Goal: Information Seeking & Learning: Learn about a topic

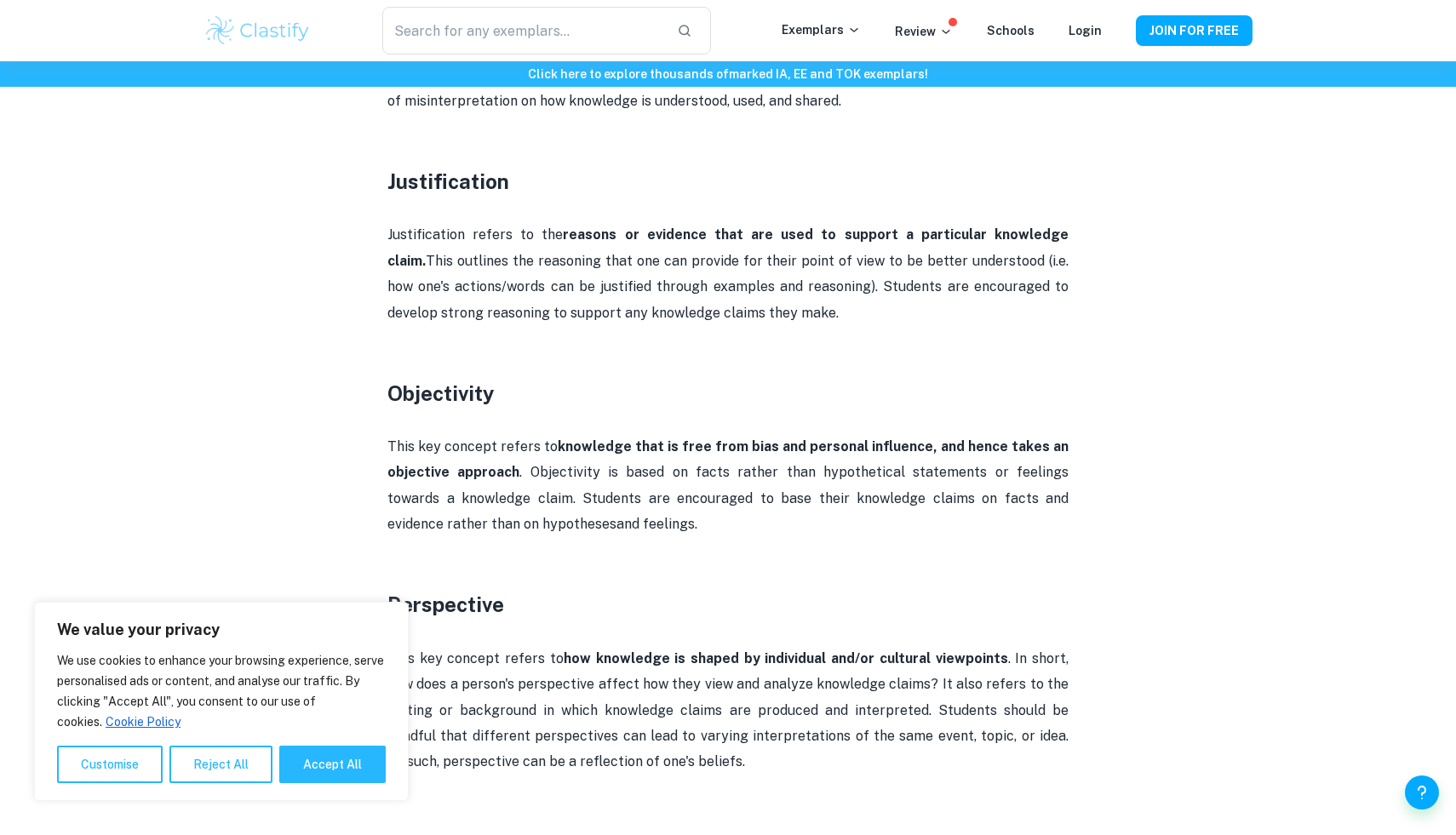
scroll to position [2116, 0]
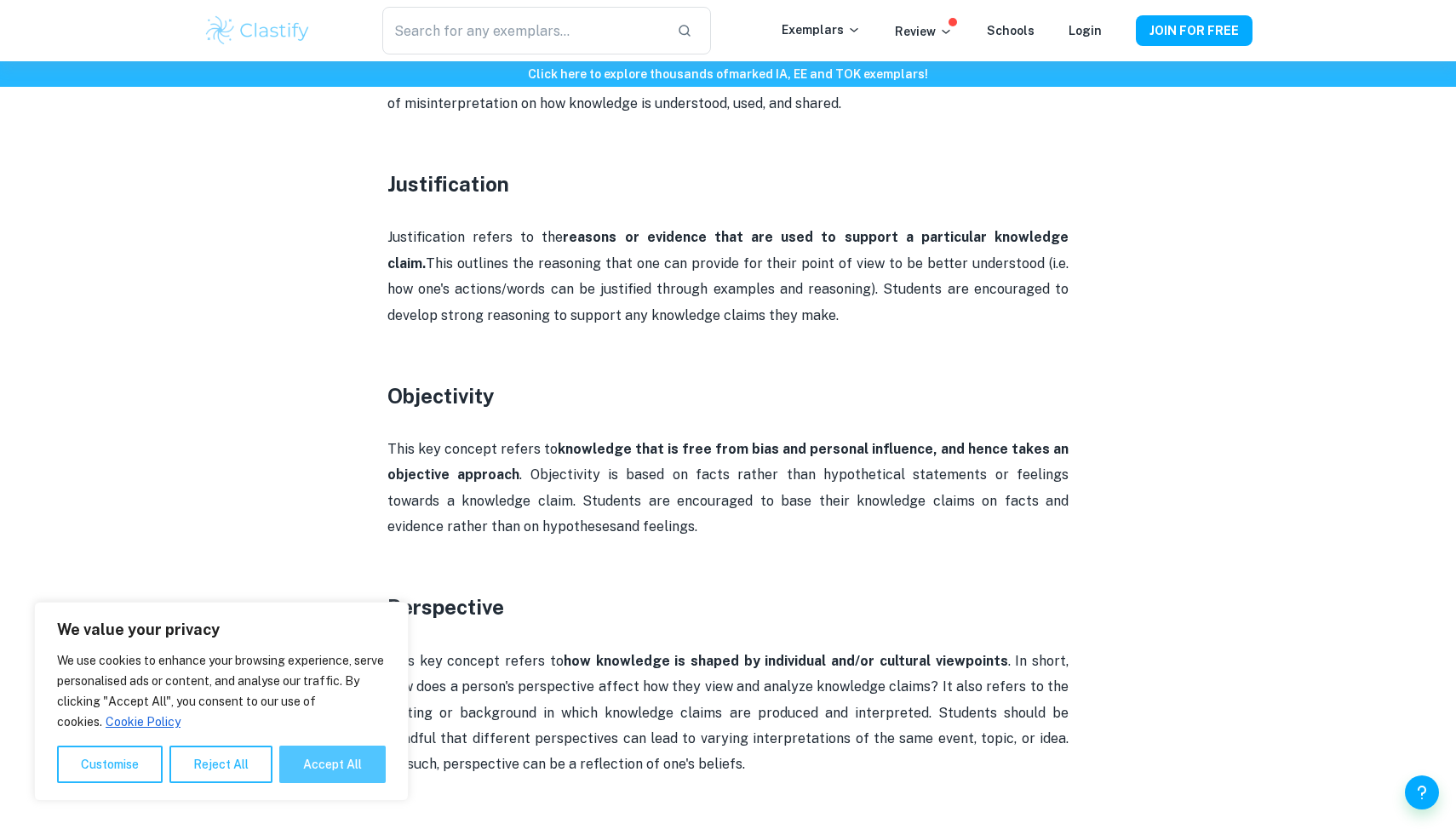
click at [287, 761] on button "Accept All" at bounding box center [332, 764] width 106 height 37
checkbox input "true"
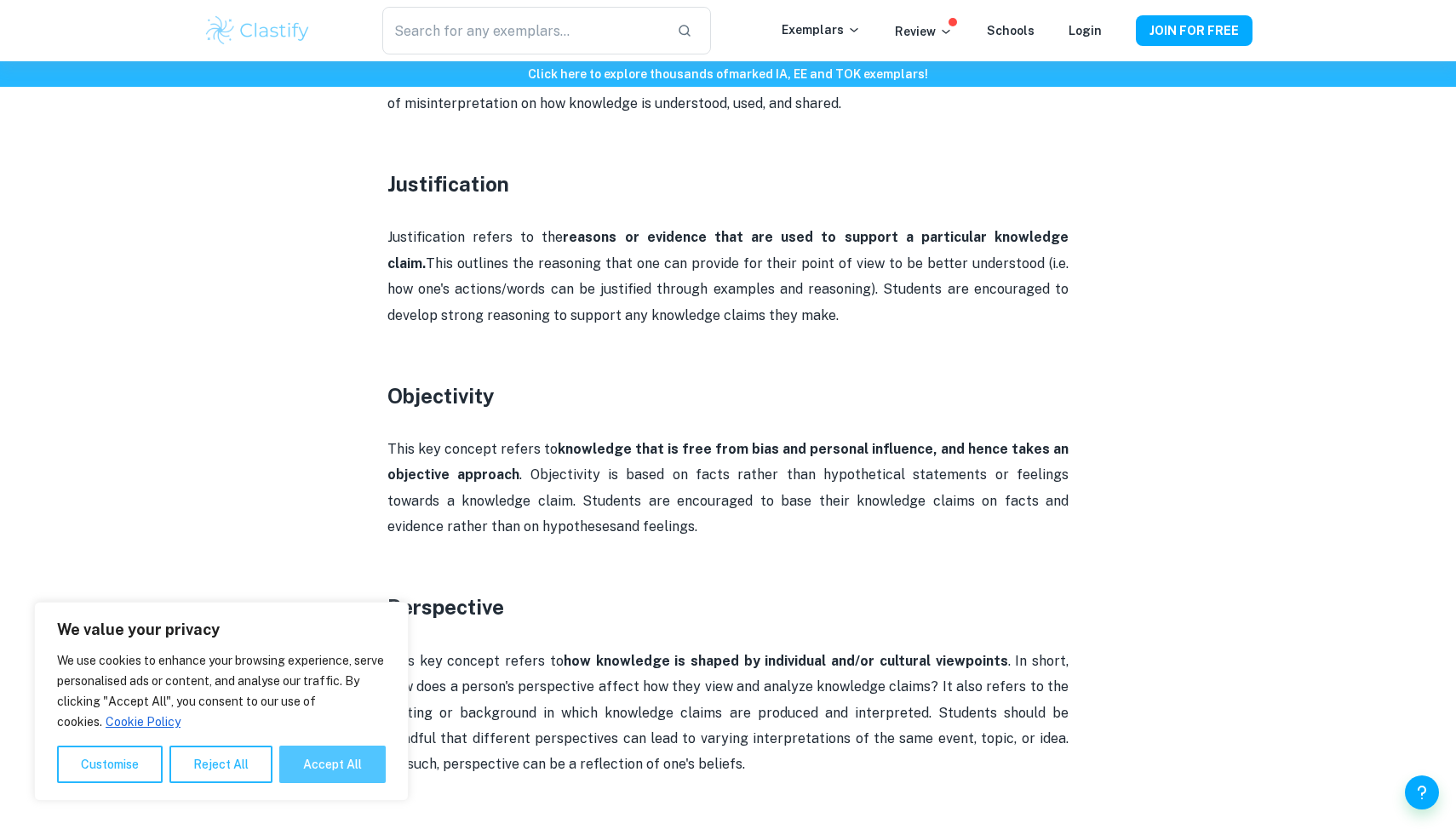
checkbox input "true"
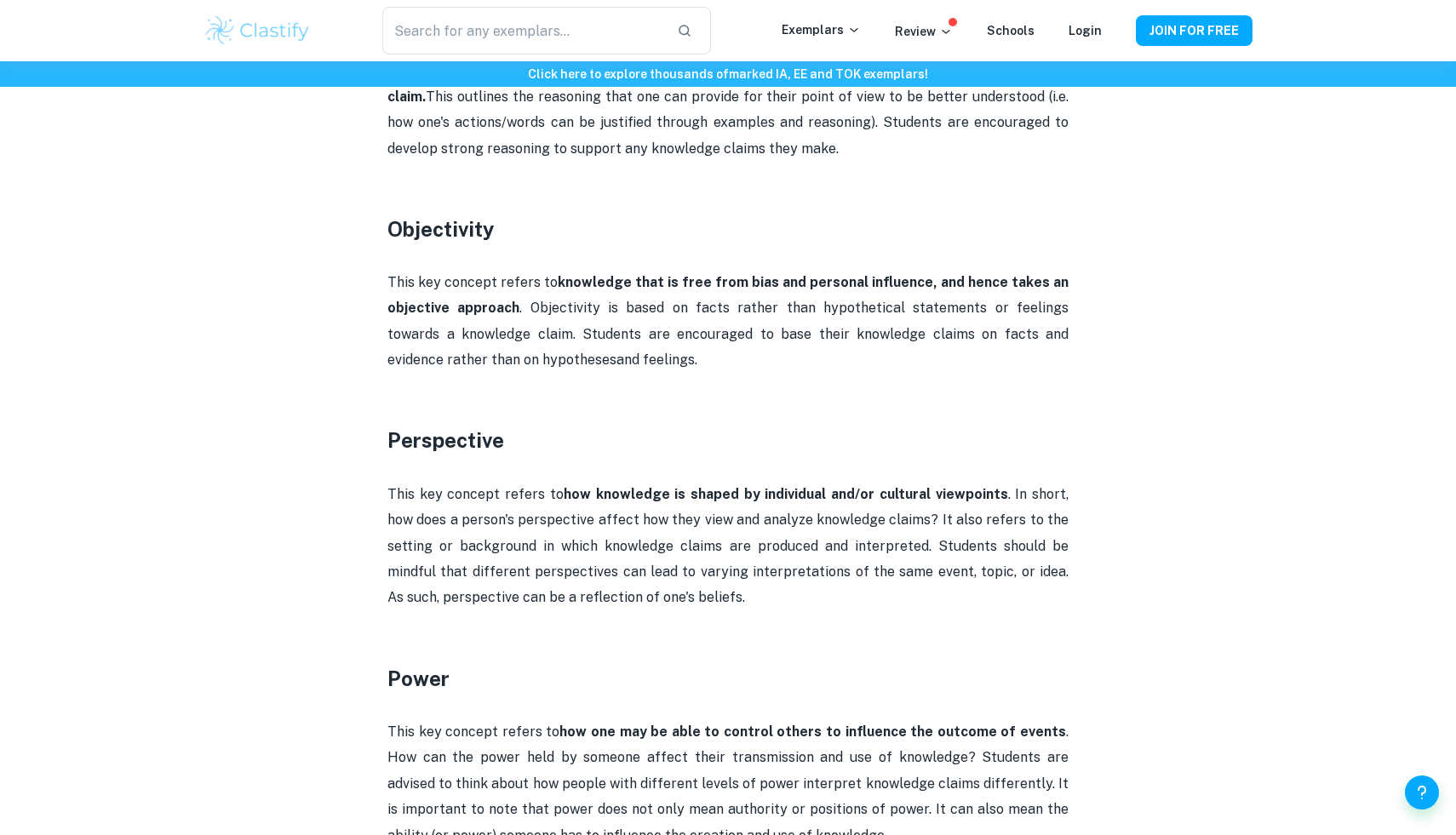
scroll to position [2284, 0]
drag, startPoint x: 511, startPoint y: 305, endPoint x: 636, endPoint y: 331, distance: 127.7
click at [636, 334] on p "This key concept refers to knowledge that is free from bias and personal influe…" at bounding box center [727, 321] width 681 height 104
copy p "tudents are encouraged to base their knowledge claims on facts and evidence rat…"
click at [636, 331] on p "This key concept refers to knowledge that is free from bias and personal influe…" at bounding box center [727, 321] width 681 height 104
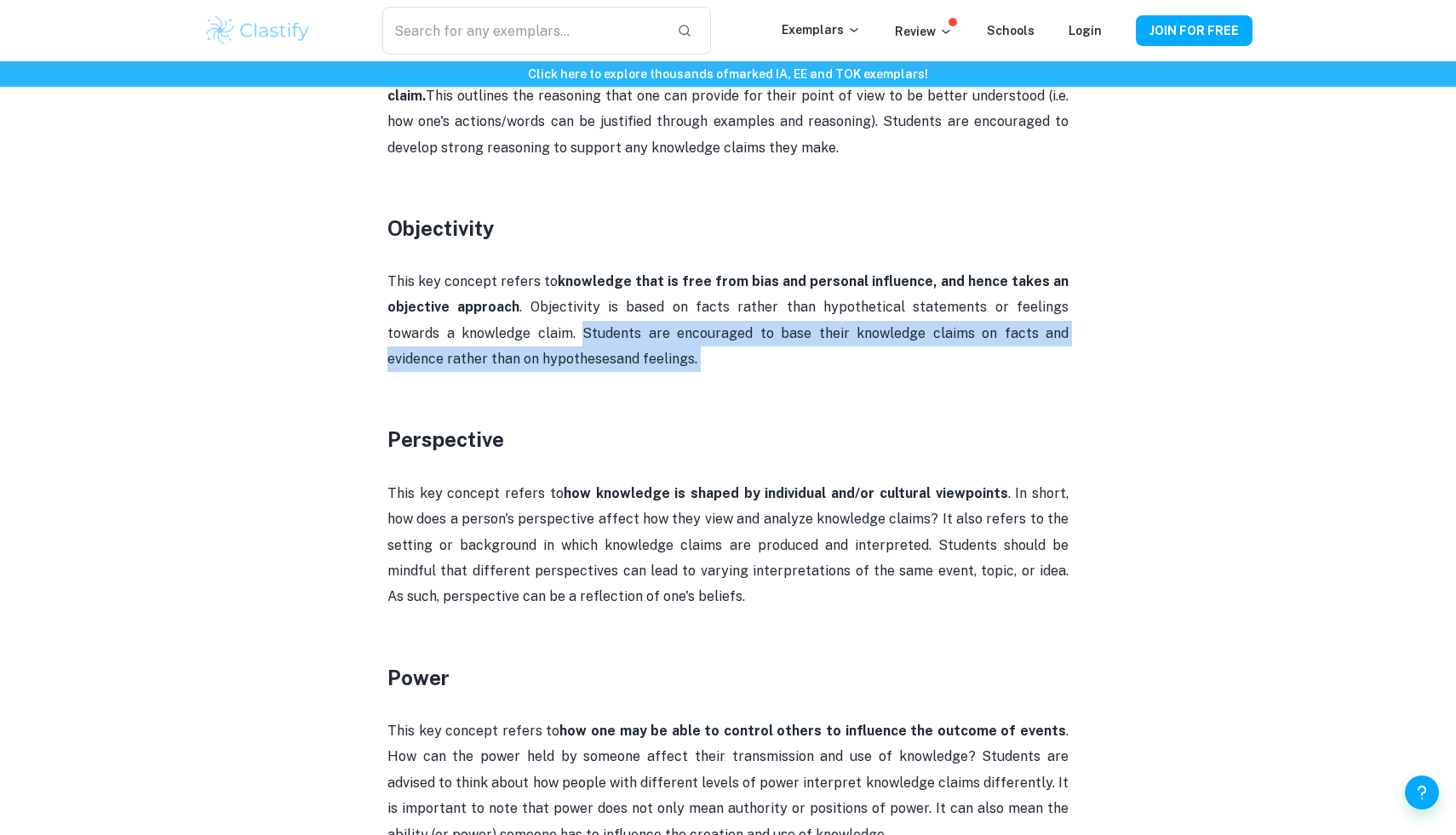
drag, startPoint x: 636, startPoint y: 331, endPoint x: 507, endPoint y: 298, distance: 133.2
click at [506, 300] on p "This key concept refers to knowledge that is free from bias and personal influe…" at bounding box center [727, 321] width 681 height 104
click at [616, 351] on span "and feelings." at bounding box center [656, 359] width 81 height 16
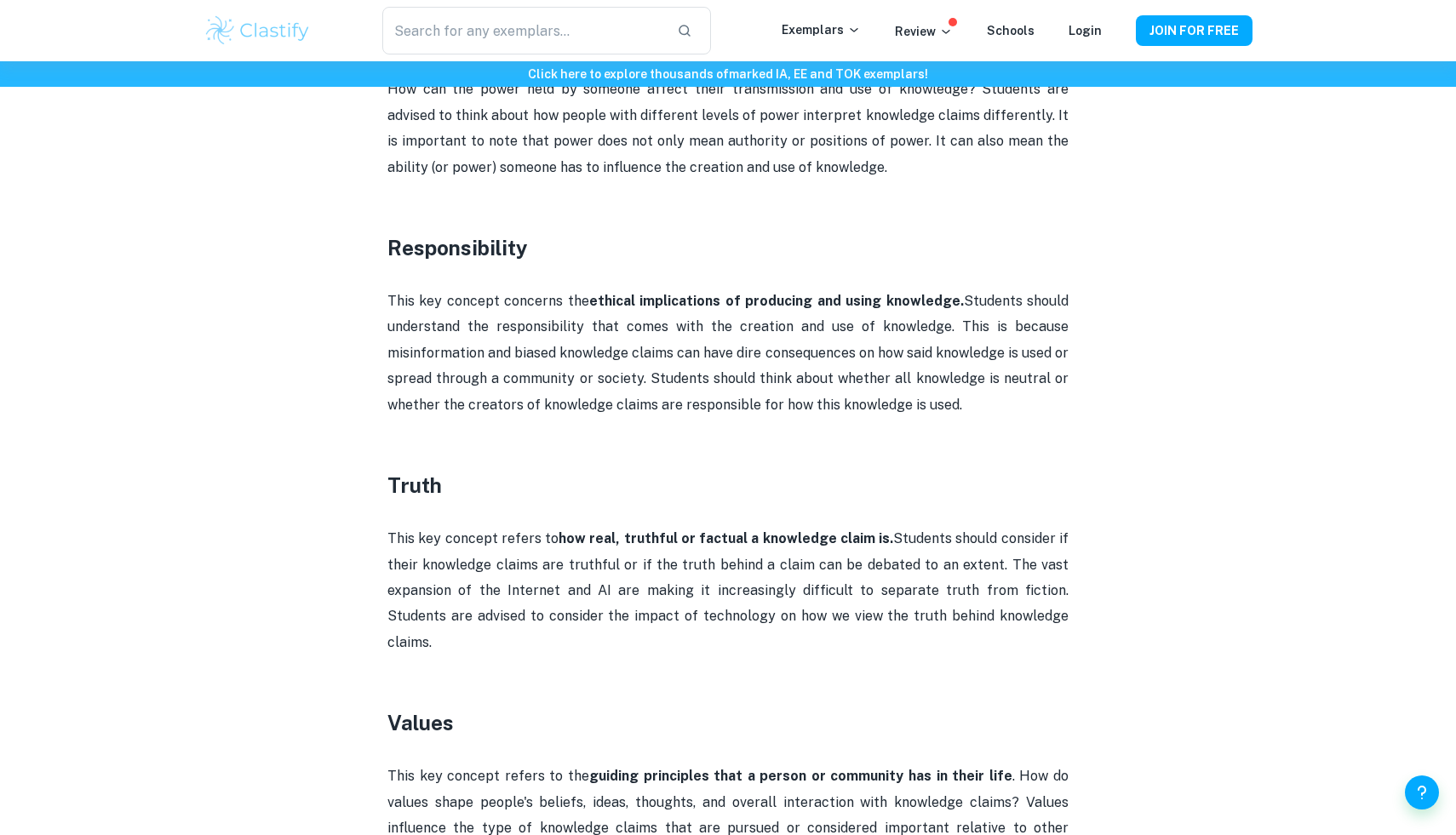
scroll to position [3335, 0]
